Goal: Transaction & Acquisition: Purchase product/service

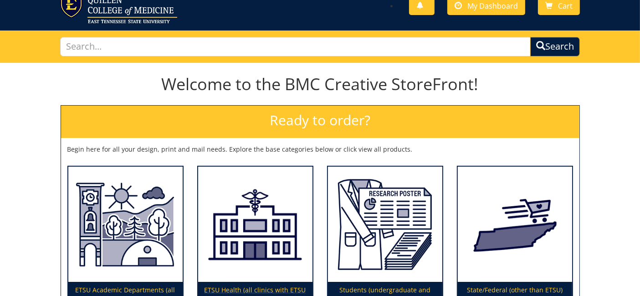
scroll to position [101, 0]
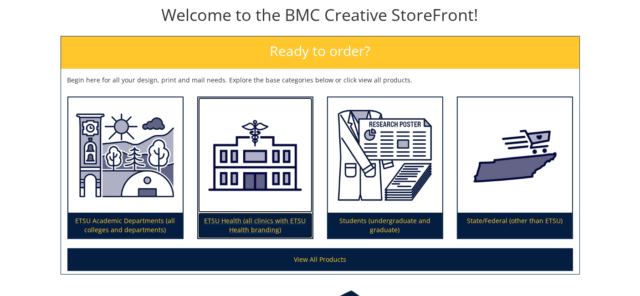
click at [235, 152] on img at bounding box center [255, 154] width 114 height 115
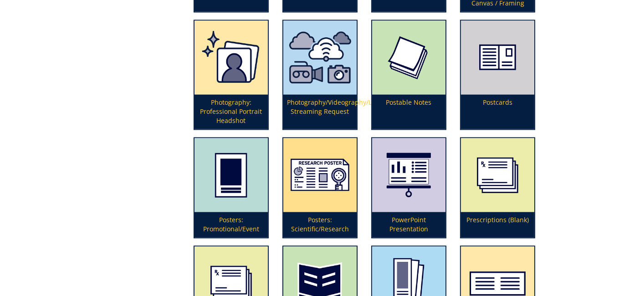
scroll to position [1972, 0]
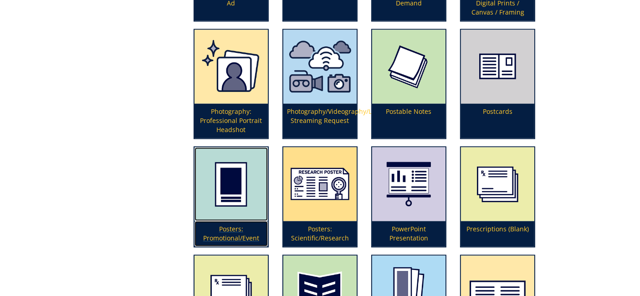
click at [238, 177] on img at bounding box center [230, 184] width 73 height 74
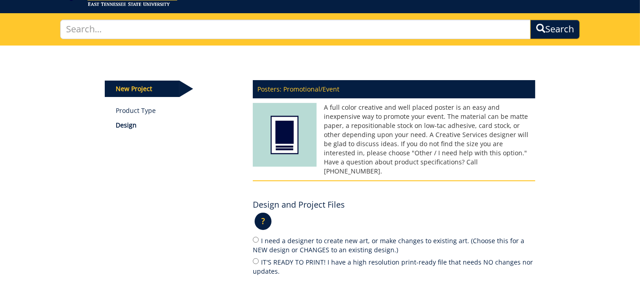
scroll to position [51, 0]
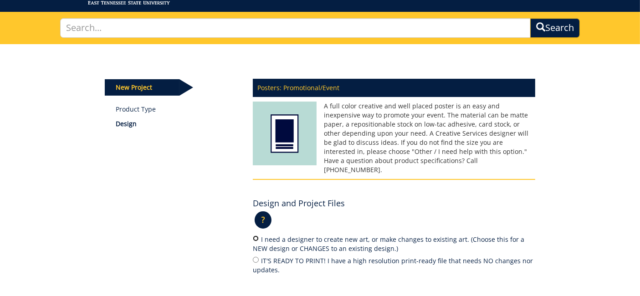
click at [254, 235] on input "I need a designer to create new art, or make changes to existing art. (Choose t…" at bounding box center [256, 238] width 6 height 6
radio input "true"
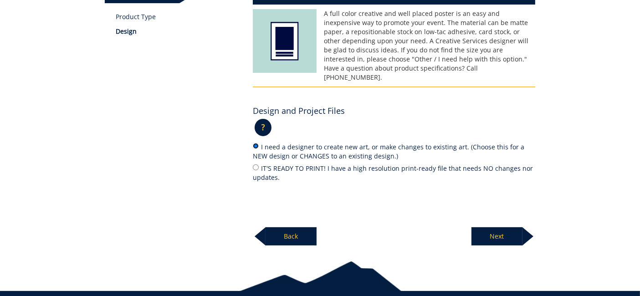
scroll to position [152, 0]
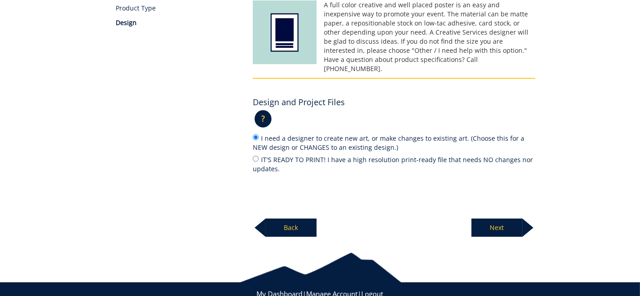
click at [497, 218] on p "Next" at bounding box center [496, 227] width 51 height 18
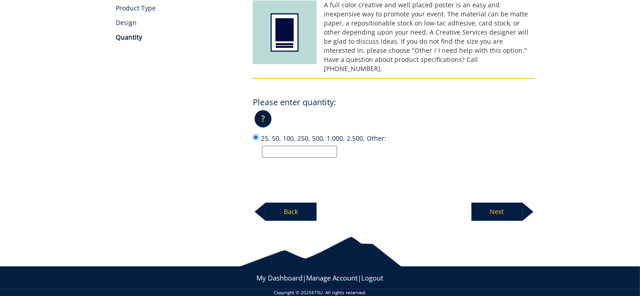
click at [275, 146] on input "25, 50, 100, 250, 500, 1,000, 2,500, Other:" at bounding box center [299, 152] width 75 height 12
type input "3"
type input "5"
click at [501, 203] on p "Next" at bounding box center [496, 212] width 51 height 18
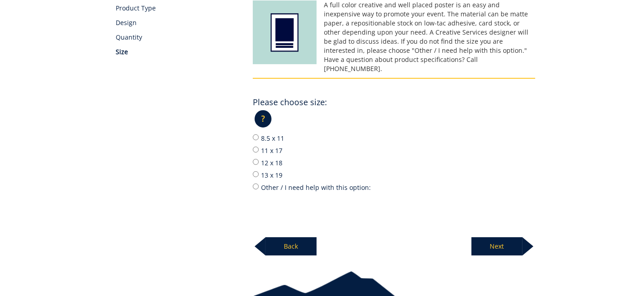
click at [259, 133] on label "8.5 x 11" at bounding box center [394, 138] width 282 height 10
click at [259, 134] on input "8.5 x 11" at bounding box center [256, 137] width 6 height 6
radio input "true"
click at [507, 237] on p "Next" at bounding box center [496, 246] width 51 height 18
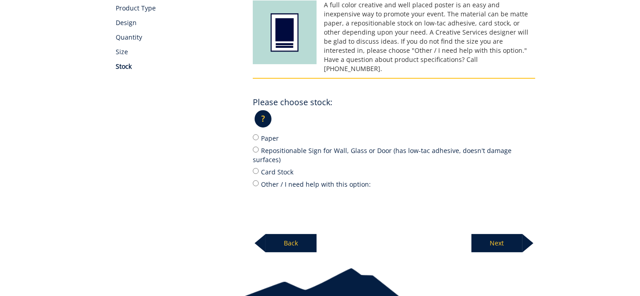
click at [279, 167] on label "Card Stock" at bounding box center [394, 172] width 282 height 10
click at [259, 168] on input "Card Stock" at bounding box center [256, 171] width 6 height 6
radio input "true"
click at [494, 234] on p "Next" at bounding box center [496, 243] width 51 height 18
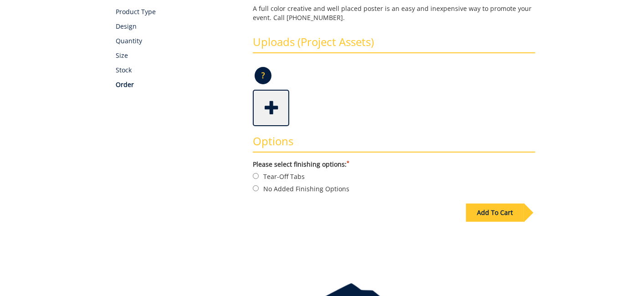
scroll to position [152, 0]
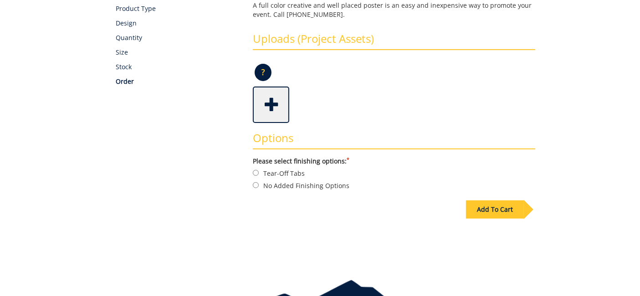
click at [316, 183] on label "No Added Finishing Options" at bounding box center [394, 185] width 282 height 10
click at [259, 183] on input "No Added Finishing Options" at bounding box center [256, 185] width 6 height 6
radio input "true"
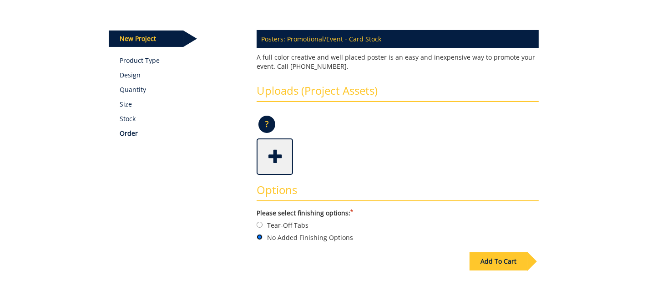
scroll to position [101, 0]
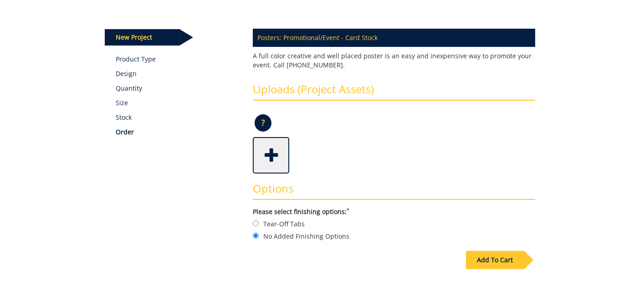
click at [268, 163] on span at bounding box center [272, 154] width 36 height 32
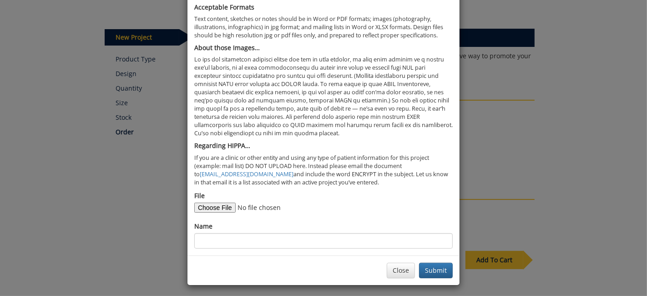
scroll to position [49, 0]
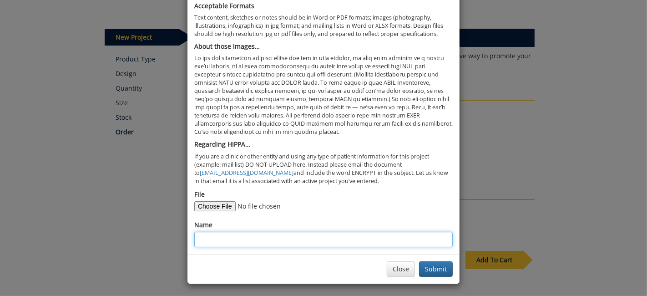
click at [360, 237] on input "Name" at bounding box center [323, 239] width 259 height 15
type input "Instructions"
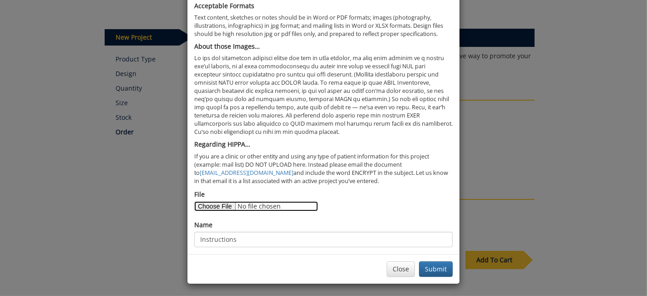
click at [207, 201] on input "File" at bounding box center [256, 206] width 124 height 10
type input "C:\fakepath\Directional signage instructions.docx"
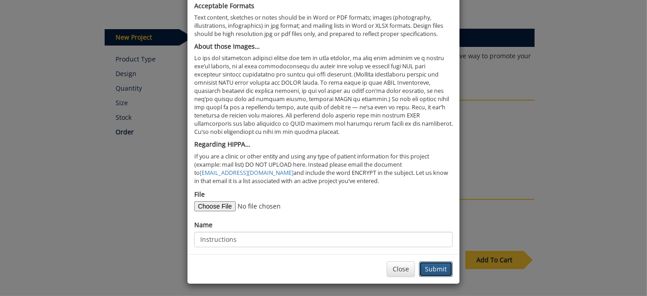
click at [432, 261] on button "Submit" at bounding box center [436, 268] width 34 height 15
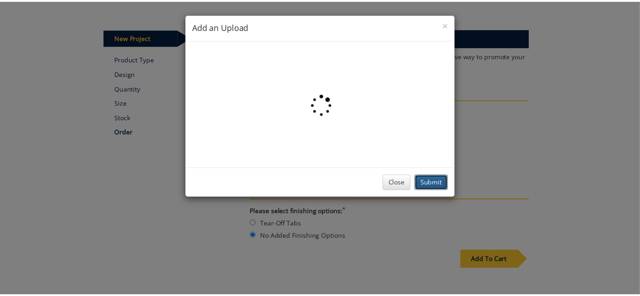
scroll to position [0, 0]
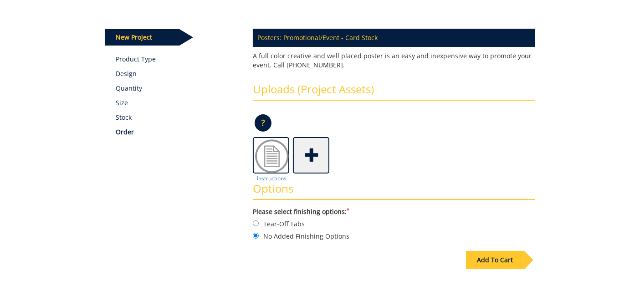
click at [502, 266] on div "Add To Cart" at bounding box center [495, 260] width 58 height 18
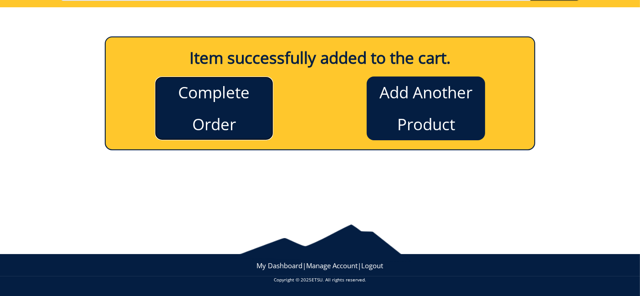
click at [240, 104] on link "Complete Order" at bounding box center [214, 108] width 118 height 64
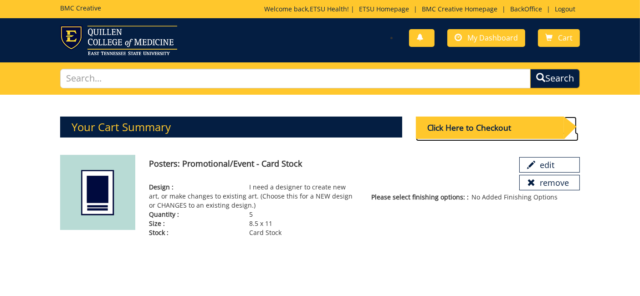
click at [452, 128] on div "Click Here to Checkout" at bounding box center [490, 128] width 148 height 22
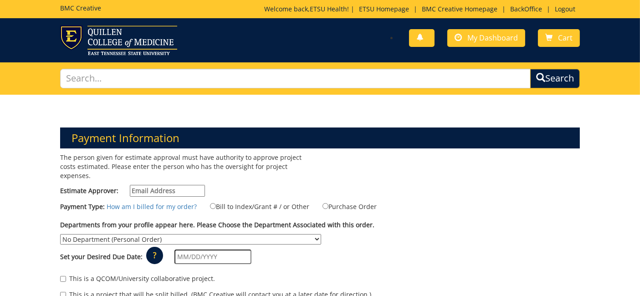
click at [172, 185] on input "Estimate Approver:" at bounding box center [167, 191] width 75 height 12
type input "earlykl@etsu.edu"
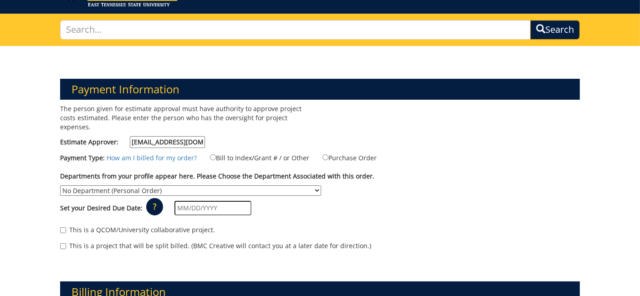
scroll to position [51, 0]
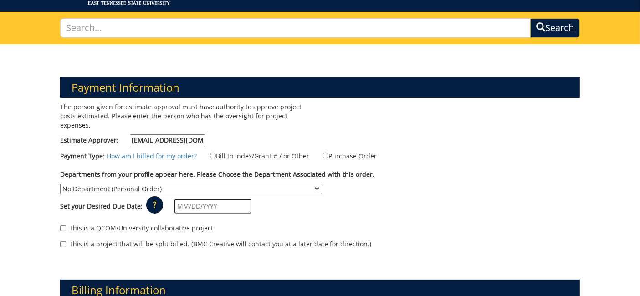
drag, startPoint x: 401, startPoint y: 149, endPoint x: 366, endPoint y: 146, distance: 34.3
click at [401, 151] on div "Payment Type: How am I billed for my order? Bill to Index/Grant # / or Other" at bounding box center [319, 158] width 533 height 15
click at [263, 151] on label "Bill to Index/Grant # / or Other" at bounding box center [253, 156] width 111 height 10
click at [216, 152] on input "Bill to Index/Grant # / or Other" at bounding box center [213, 155] width 6 height 6
radio input "true"
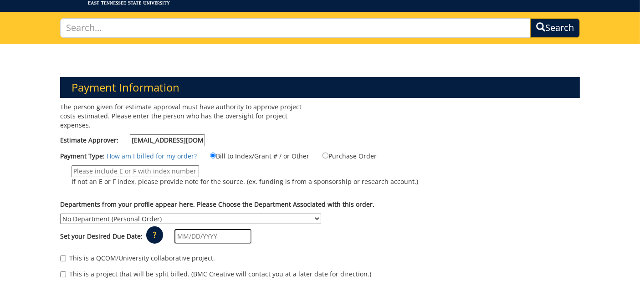
click at [156, 165] on input "If not an E or F index, please provide note for the source. (ex. funding is fro…" at bounding box center [134, 171] width 127 height 12
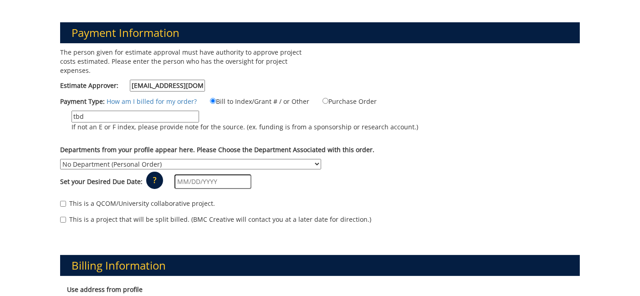
scroll to position [101, 0]
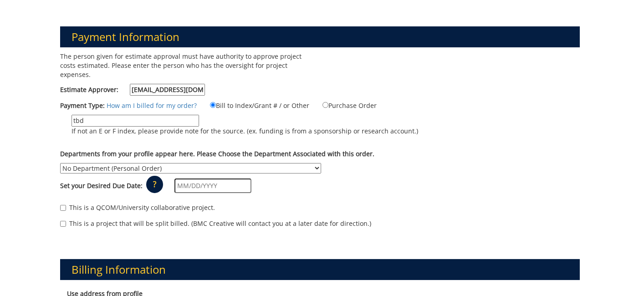
type input "tbd"
click at [267, 163] on select "No Department (Personal Order) Academic Affairs COM Anatomy and Cell Biology Bi…" at bounding box center [190, 168] width 261 height 10
select select "263"
click at [60, 163] on select "No Department (Personal Order) Academic Affairs COM Anatomy and Cell Biology Bi…" at bounding box center [190, 168] width 261 height 10
drag, startPoint x: 367, startPoint y: 180, endPoint x: 244, endPoint y: 177, distance: 122.9
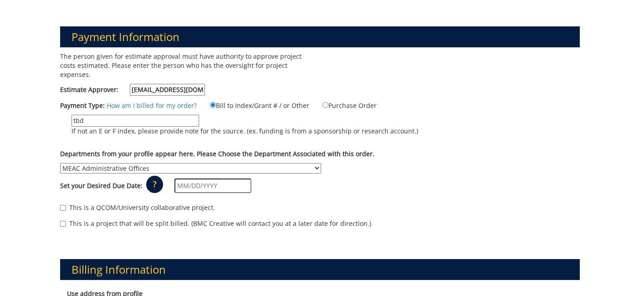
click at [363, 180] on div "Set your Desired Due Date: ? × How long will my project take to finish? : Pleas…" at bounding box center [319, 185] width 533 height 25
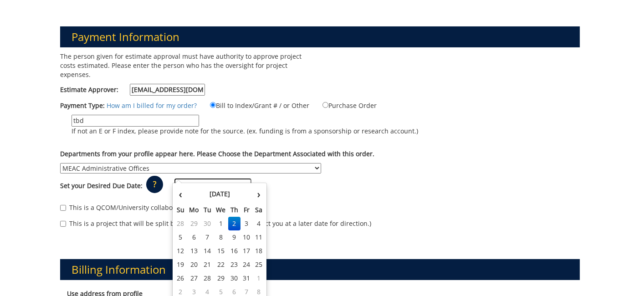
click at [214, 178] on input "text" at bounding box center [212, 185] width 77 height 15
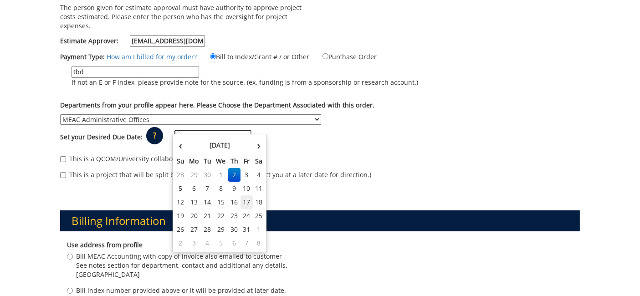
scroll to position [152, 0]
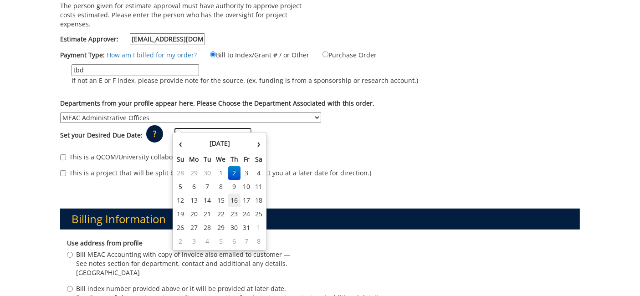
click at [232, 199] on td "16" at bounding box center [234, 200] width 13 height 14
type input "[DATE]"
click at [216, 128] on input "[DATE]" at bounding box center [212, 135] width 77 height 15
click at [346, 134] on div "Set your Desired Due Date: ? × How long will my project take to finish? : Pleas…" at bounding box center [319, 135] width 533 height 25
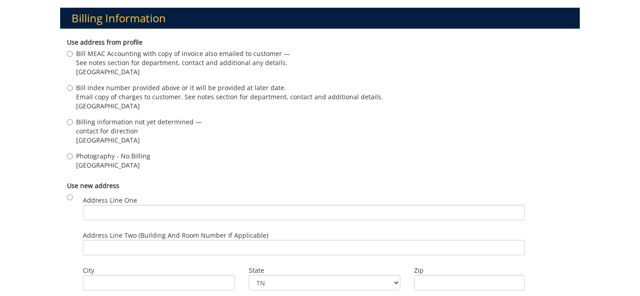
scroll to position [354, 0]
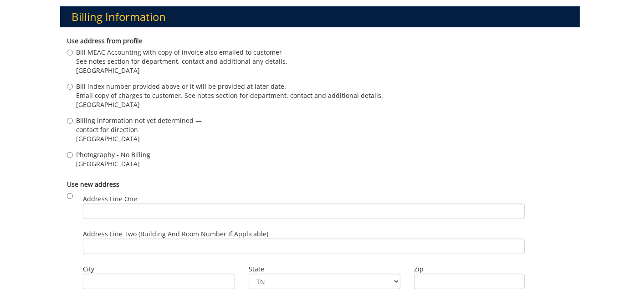
click at [134, 116] on span "Billing information not yet determined —" at bounding box center [139, 120] width 126 height 9
click at [73, 118] on input "Billing information not yet determined — contact for direction Johnson City , T…" at bounding box center [70, 121] width 6 height 6
radio input "true"
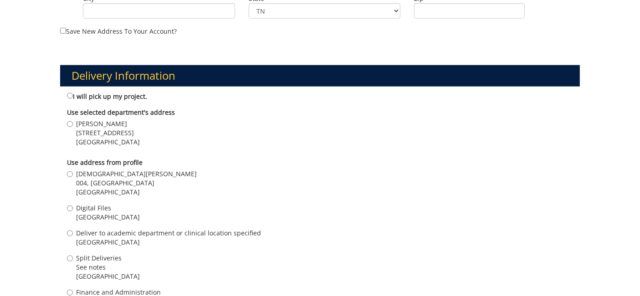
scroll to position [657, 0]
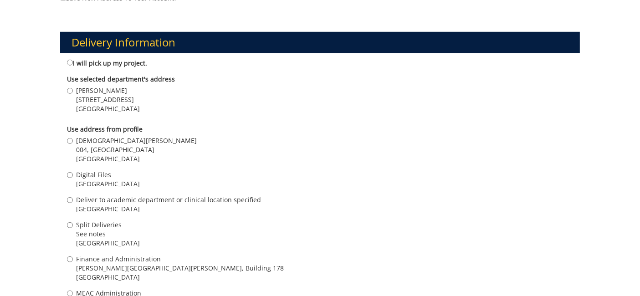
click at [115, 145] on span "004, [GEOGRAPHIC_DATA]" at bounding box center [136, 149] width 121 height 9
click at [73, 138] on input "Kristen Early 004, Ground Floor, Building 2, VA Campus Johnson City , TN 37601" at bounding box center [70, 141] width 6 height 6
radio input "true"
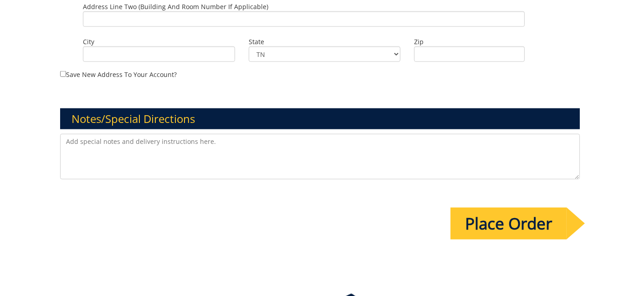
scroll to position [1112, 0]
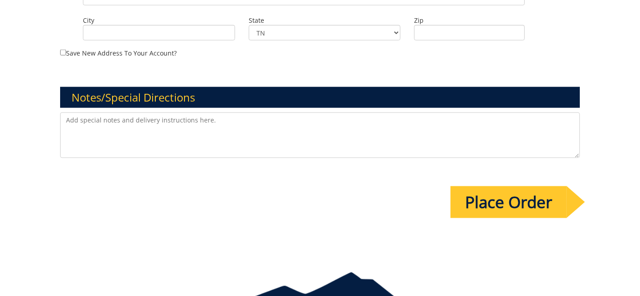
click at [117, 120] on textarea at bounding box center [319, 135] width 519 height 46
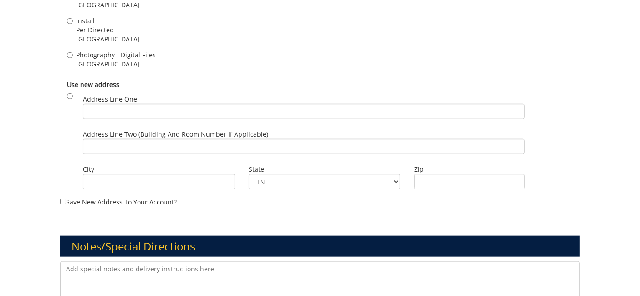
scroll to position [1150, 0]
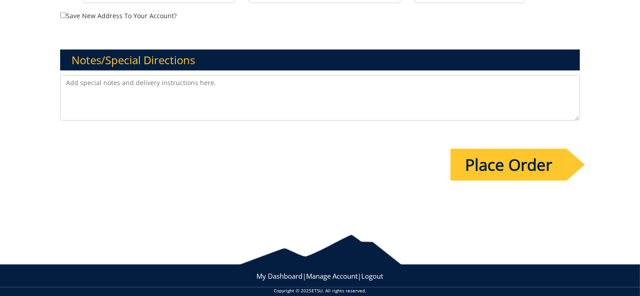
click at [532, 162] on input "Place Order" at bounding box center [508, 165] width 116 height 32
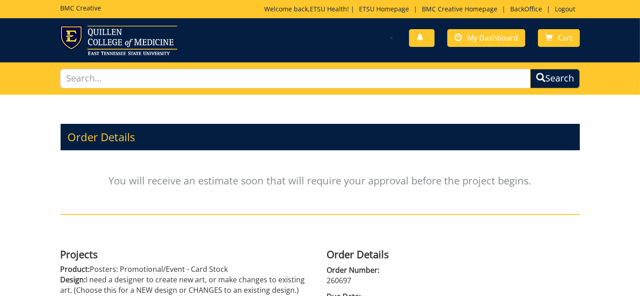
click at [334, 276] on p "260697" at bounding box center [453, 280] width 253 height 10
copy p "260697"
